Goal: Navigation & Orientation: Find specific page/section

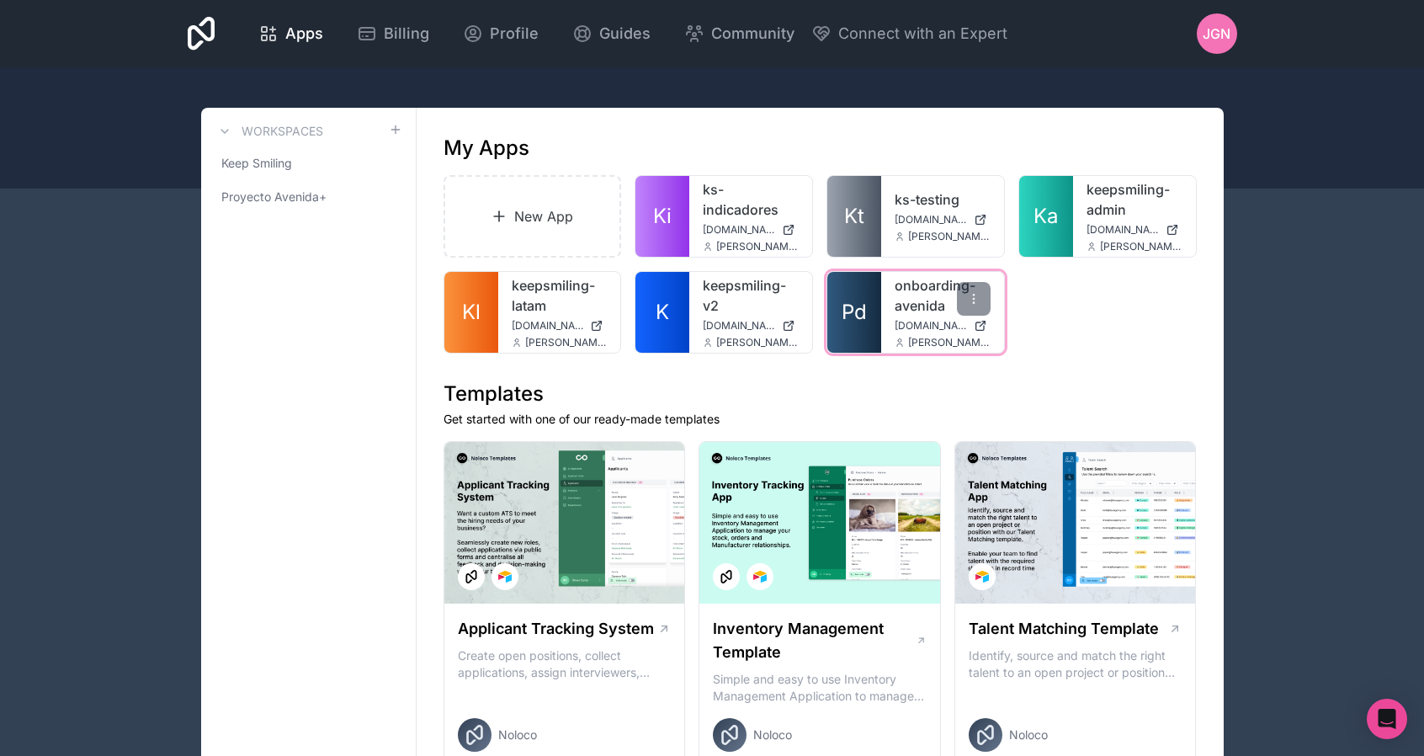
click at [902, 309] on link "onboarding-avenida" at bounding box center [942, 295] width 96 height 40
click at [924, 302] on link "onboarding-avenida" at bounding box center [942, 295] width 96 height 40
